Goal: Task Accomplishment & Management: Manage account settings

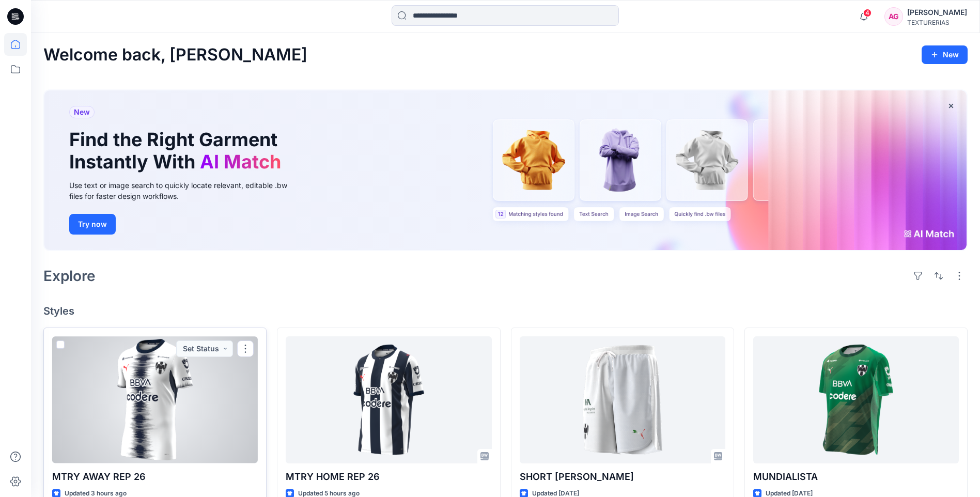
scroll to position [23, 0]
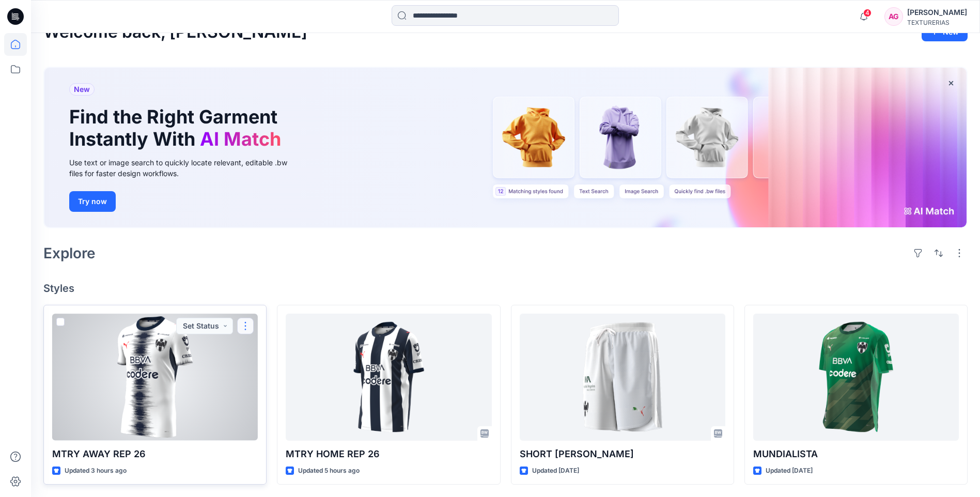
click at [248, 326] on button "button" at bounding box center [245, 326] width 17 height 17
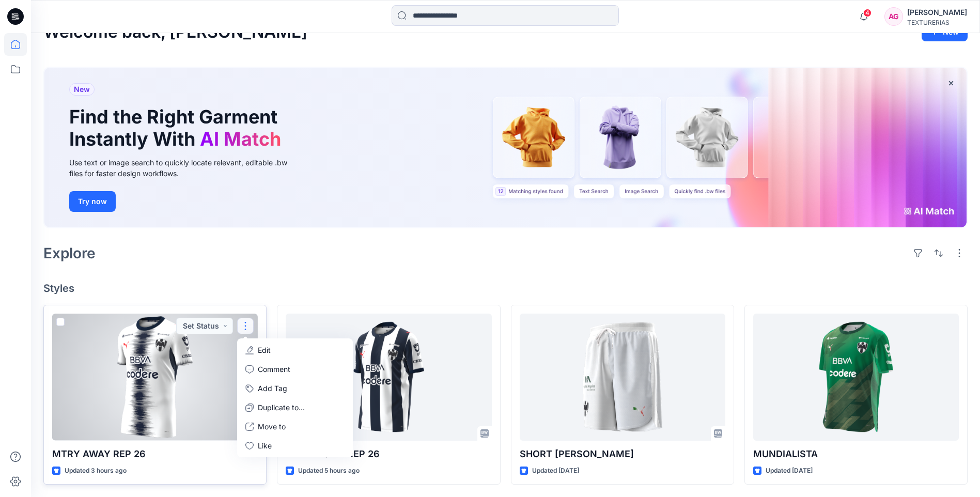
click at [256, 351] on button "Edit" at bounding box center [295, 349] width 112 height 19
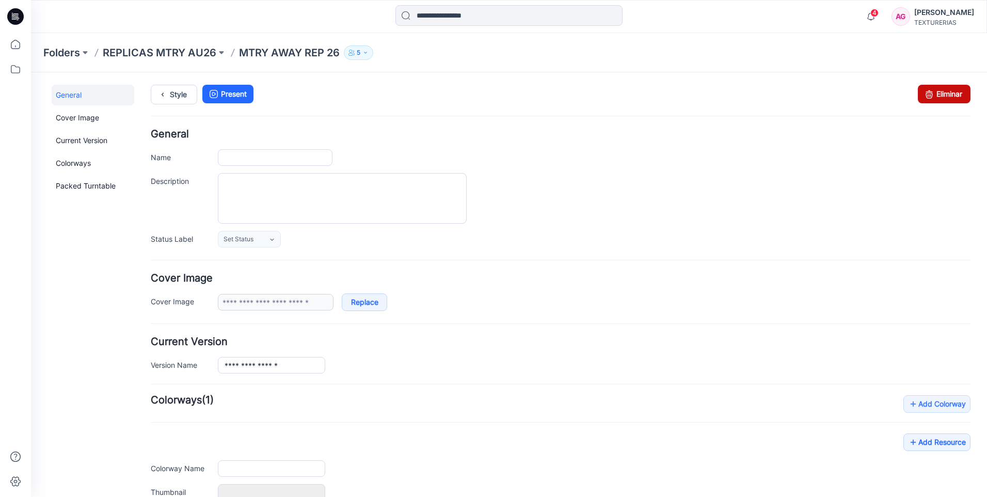
type input "**********"
drag, startPoint x: 937, startPoint y: 92, endPoint x: 566, endPoint y: 119, distance: 371.7
click at [937, 92] on link "Eliminar" at bounding box center [944, 94] width 53 height 19
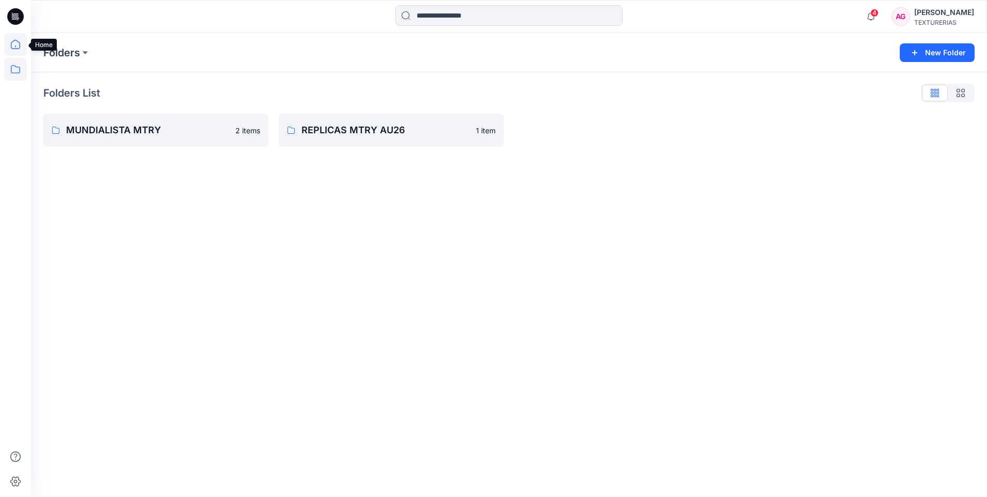
click at [16, 45] on icon at bounding box center [15, 44] width 23 height 23
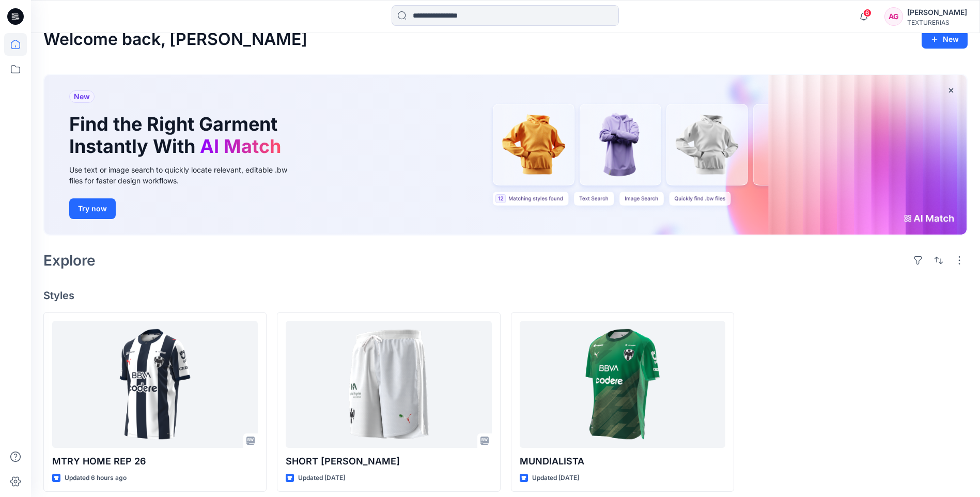
scroll to position [23, 0]
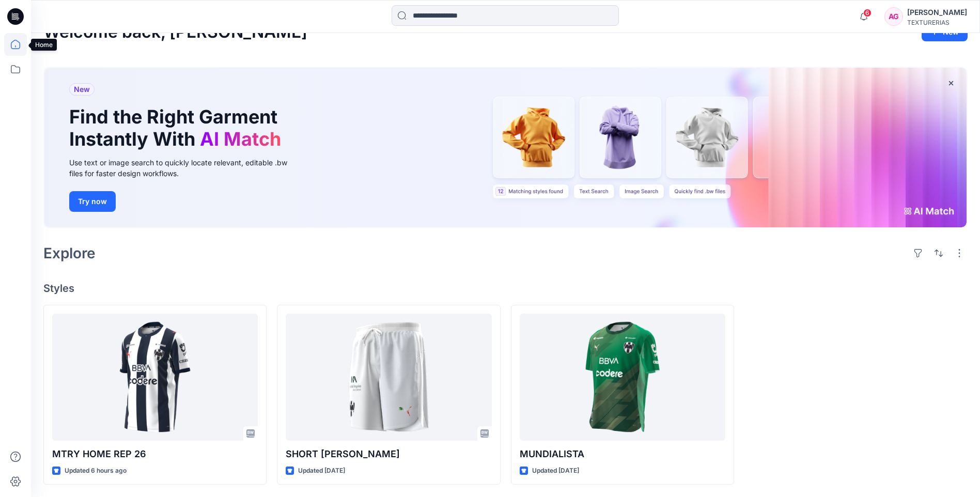
click at [19, 45] on icon at bounding box center [15, 44] width 23 height 23
click at [11, 68] on icon at bounding box center [15, 69] width 23 height 23
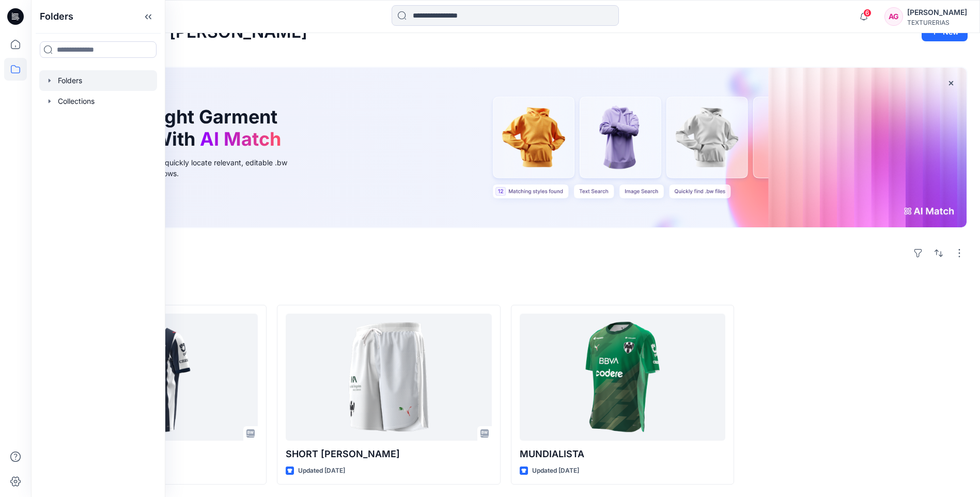
click at [70, 80] on div at bounding box center [98, 80] width 118 height 21
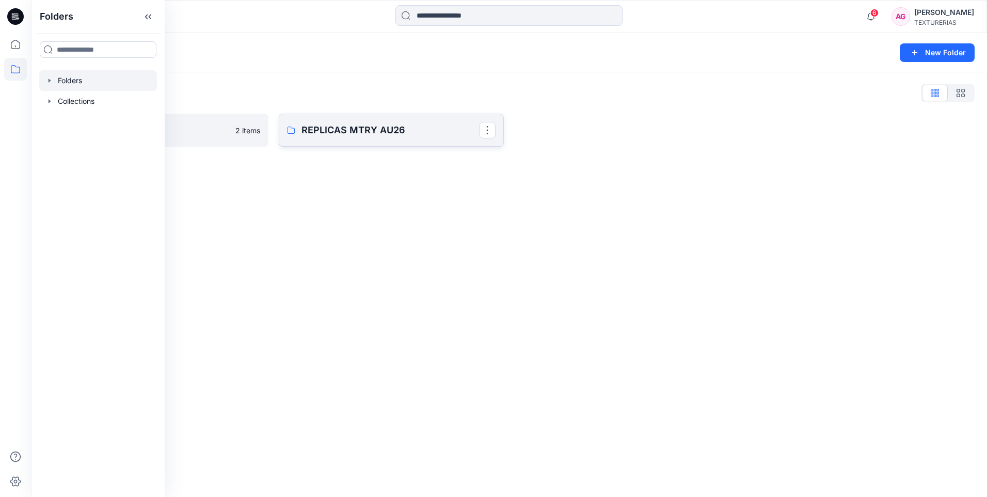
click at [375, 131] on p "REPLICAS MTRY AU26" at bounding box center [391, 130] width 178 height 14
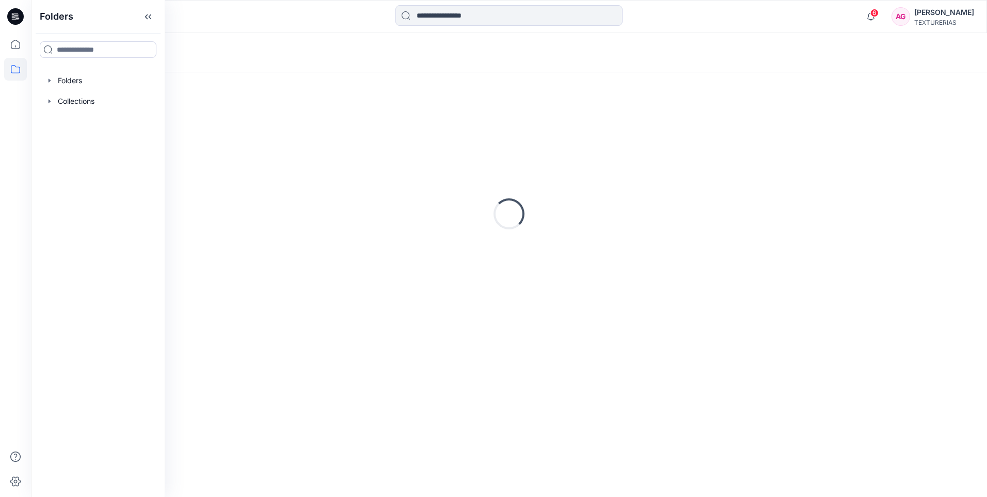
click at [375, 131] on div "Loading..." at bounding box center [509, 214] width 932 height 258
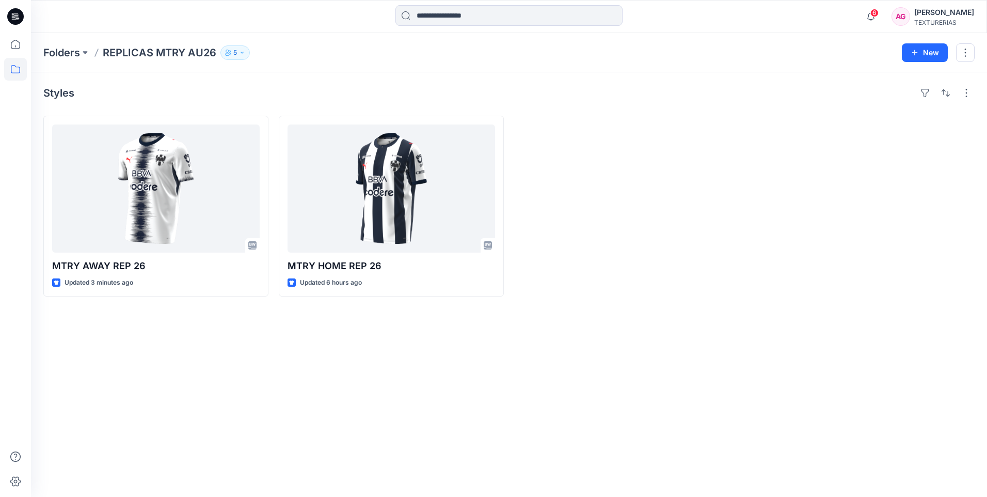
click at [688, 434] on div "Styles MTRY AWAY REP 26 Updated 3 minutes ago MTRY HOME REP 26 Updated 6 hours …" at bounding box center [509, 284] width 956 height 424
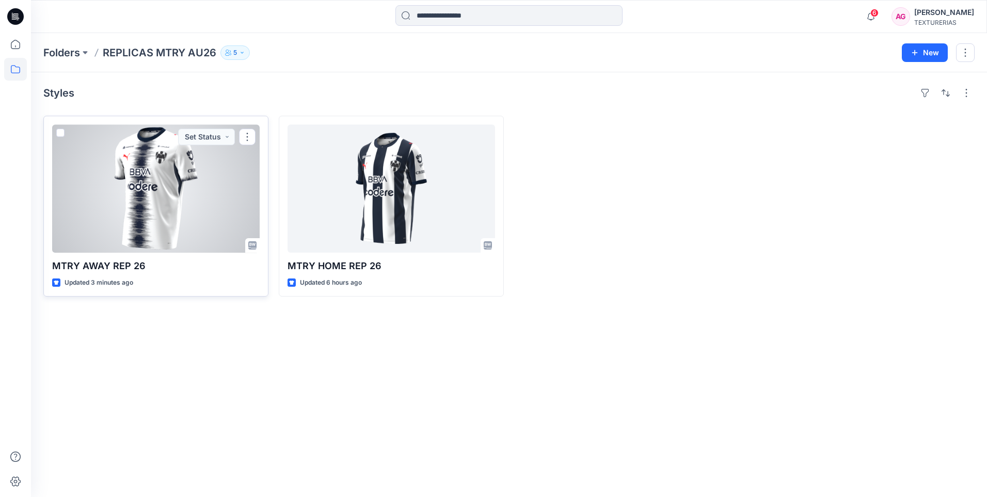
click at [187, 227] on div at bounding box center [156, 188] width 208 height 128
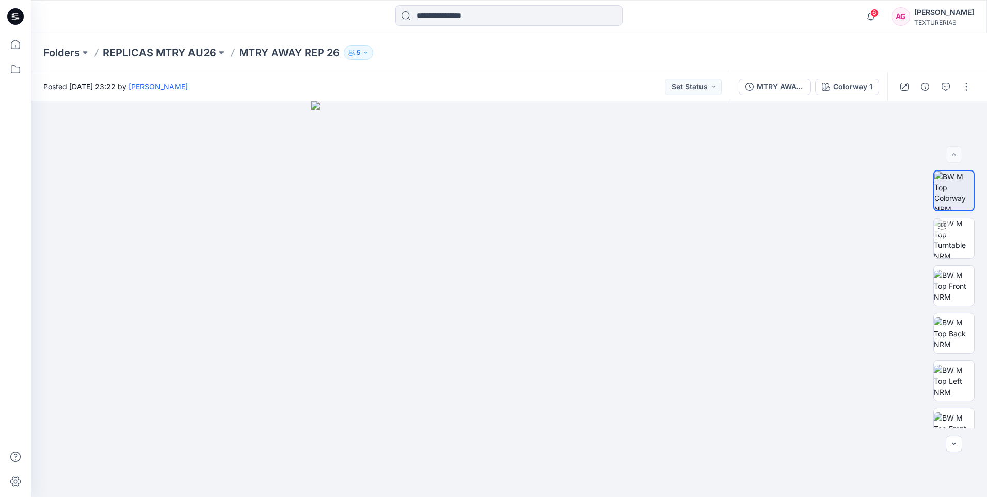
click at [366, 52] on icon "button" at bounding box center [365, 53] width 3 height 2
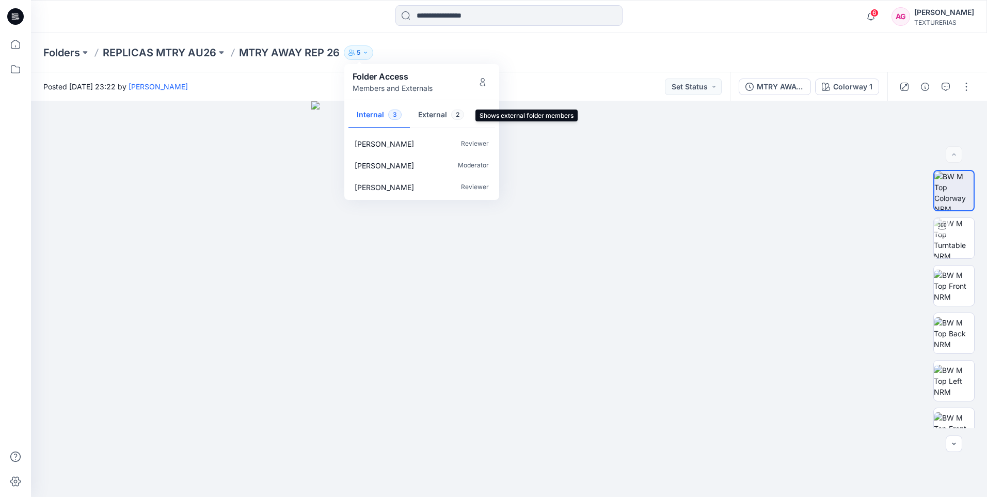
click at [432, 118] on button "External 2" at bounding box center [441, 115] width 62 height 26
click at [375, 110] on button "Internal 3" at bounding box center [379, 115] width 61 height 26
click at [565, 60] on div "Folders REPLICAS MTRY AU26 MTRY AWAY REP 26 5 Folder Access Members and Externa…" at bounding box center [509, 52] width 956 height 39
